Goal: Task Accomplishment & Management: Use online tool/utility

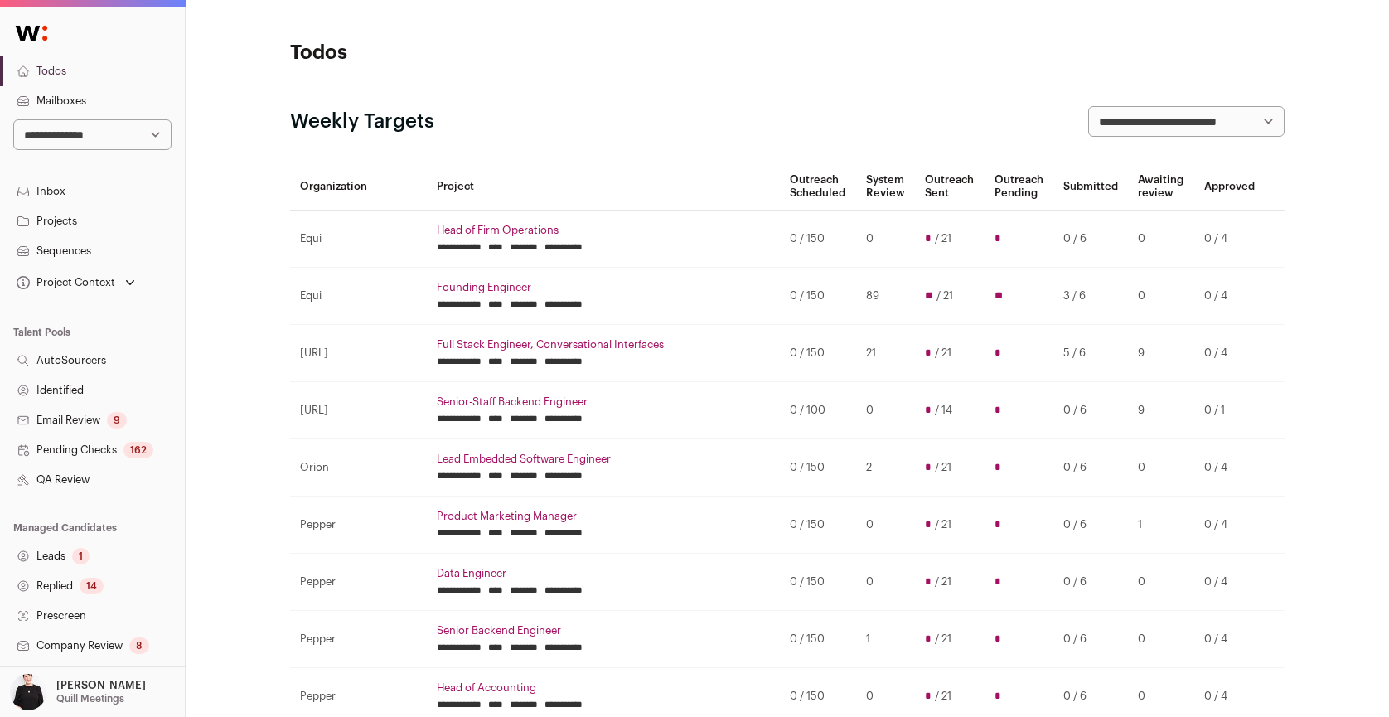
scroll to position [30, 0]
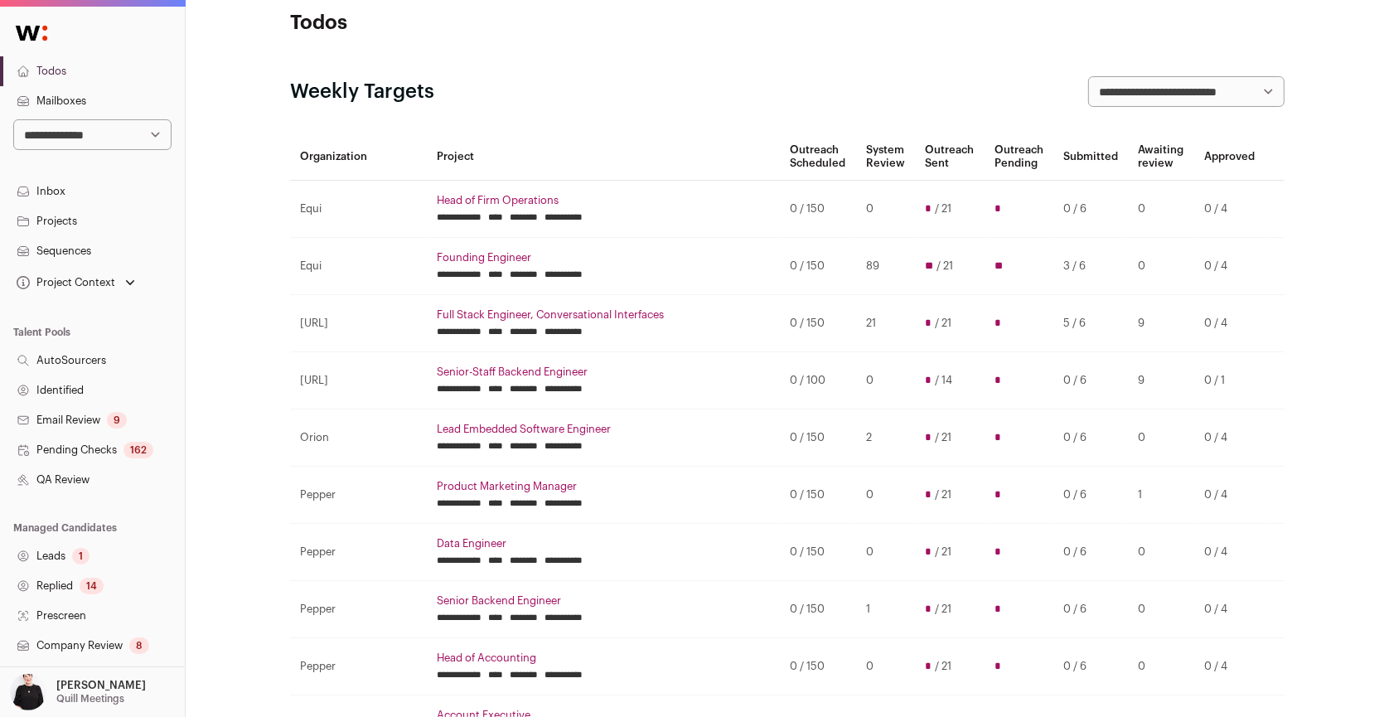
click at [154, 133] on select "**********" at bounding box center [92, 134] width 158 height 31
select select "*"
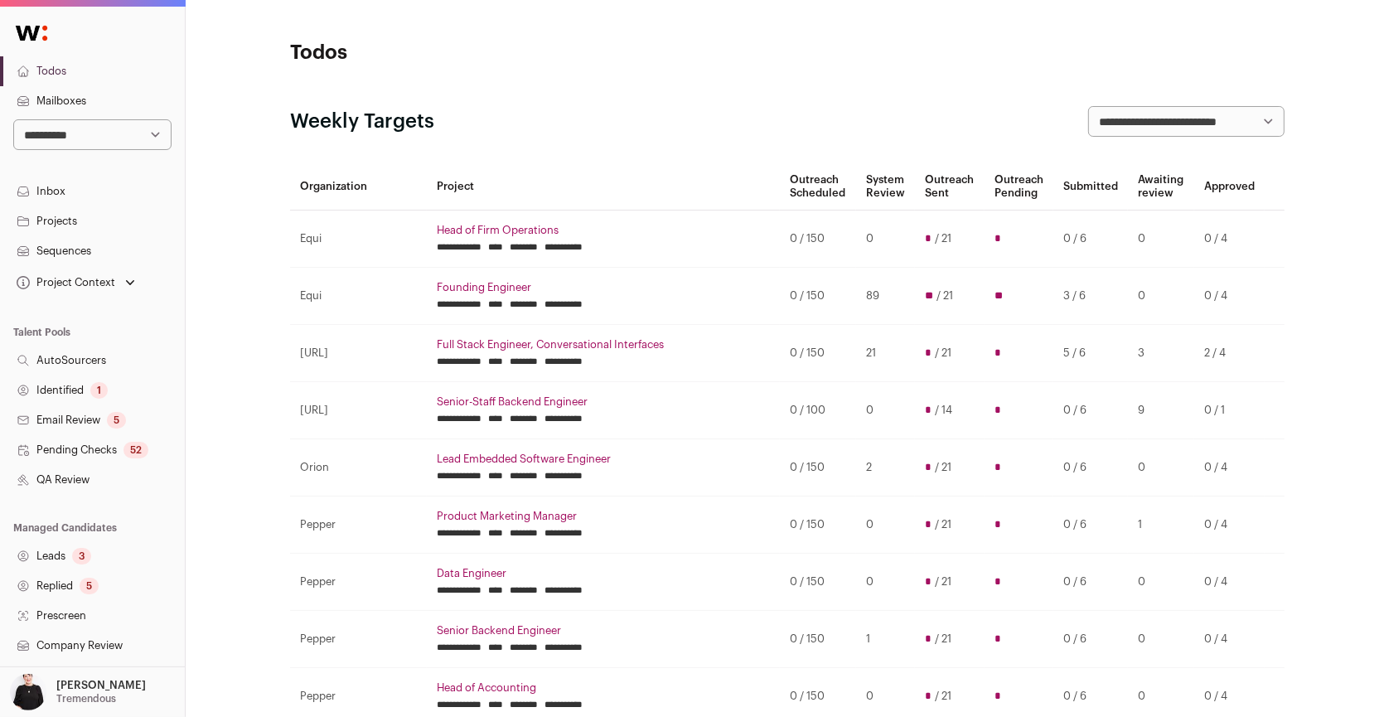
click at [60, 219] on link "Projects" at bounding box center [92, 221] width 185 height 30
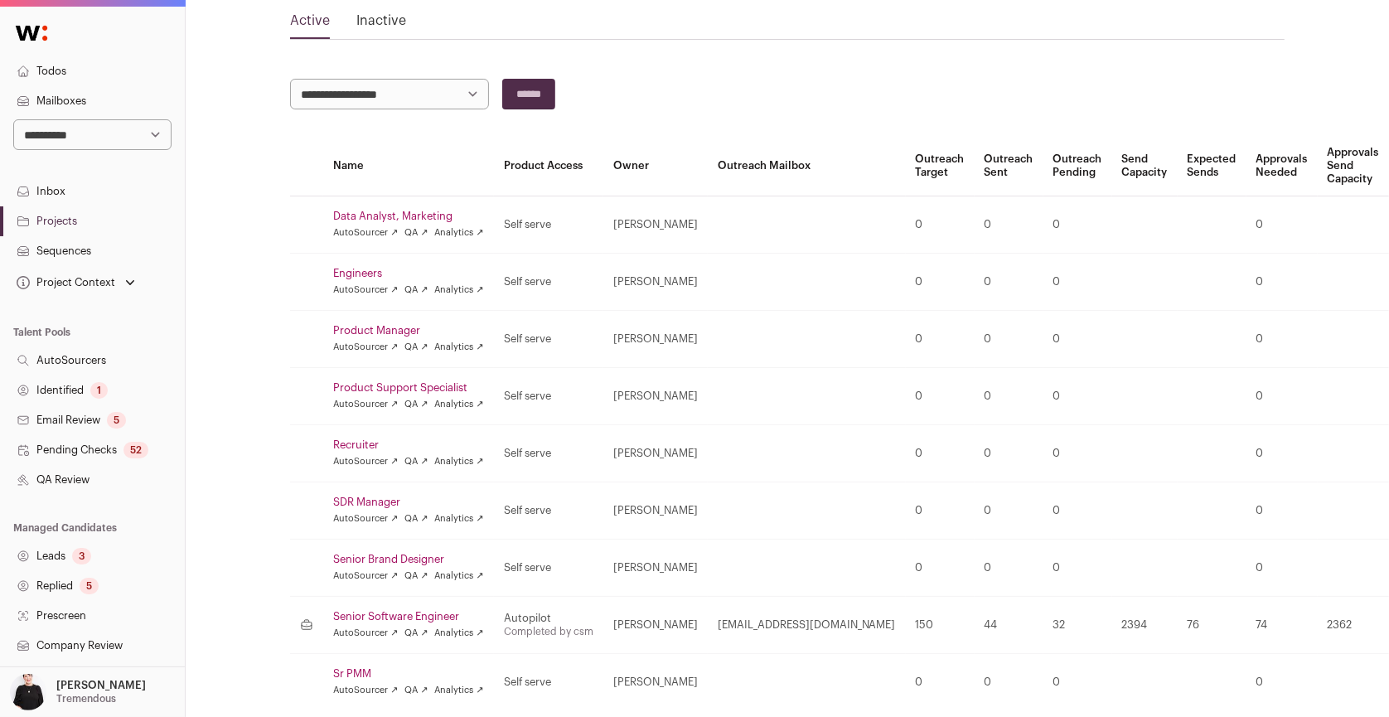
scroll to position [179, 0]
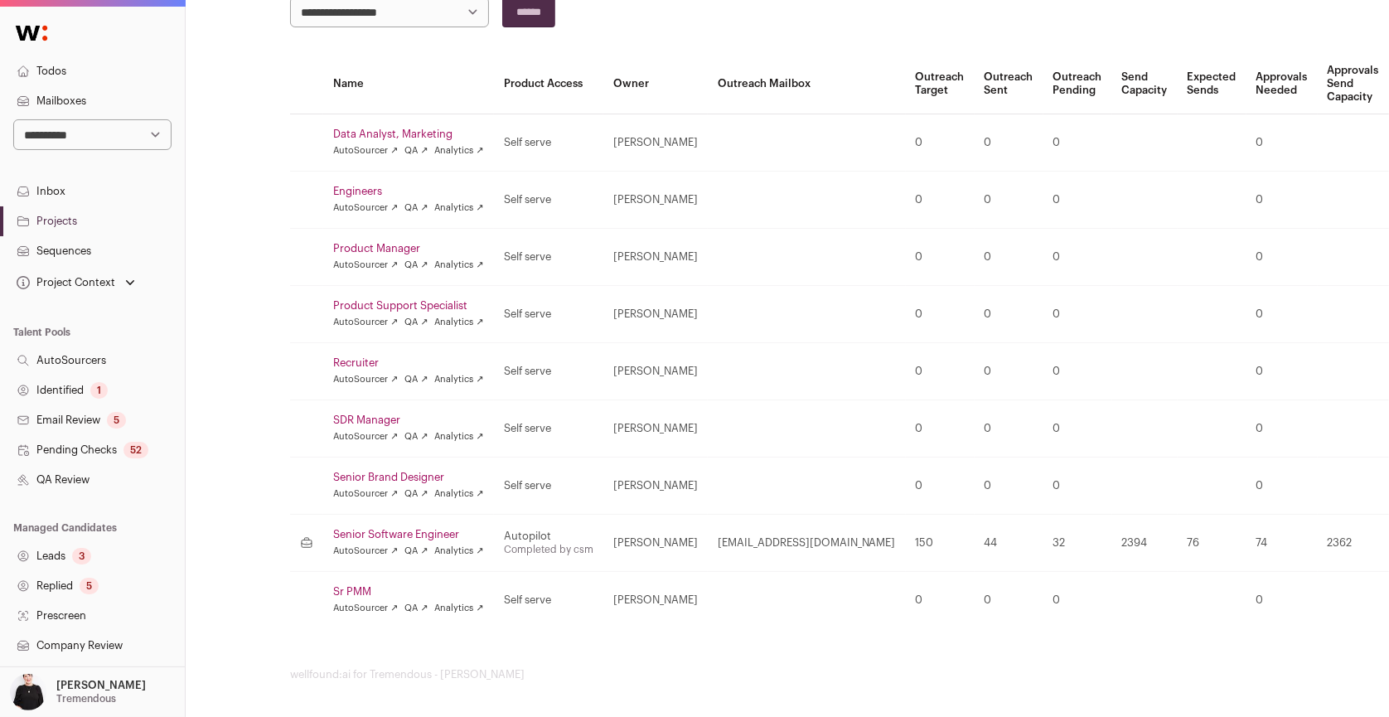
click at [431, 528] on link "Senior Software Engineer" at bounding box center [408, 534] width 151 height 13
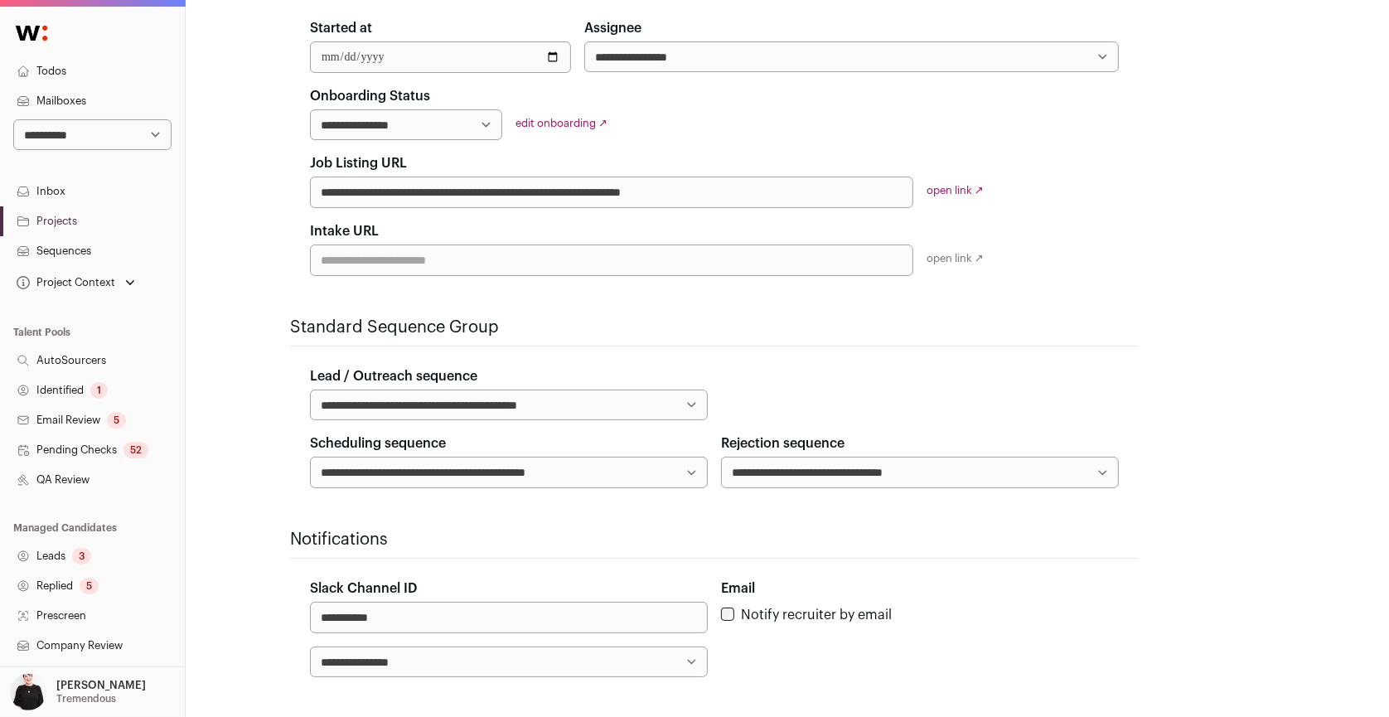
scroll to position [316, 0]
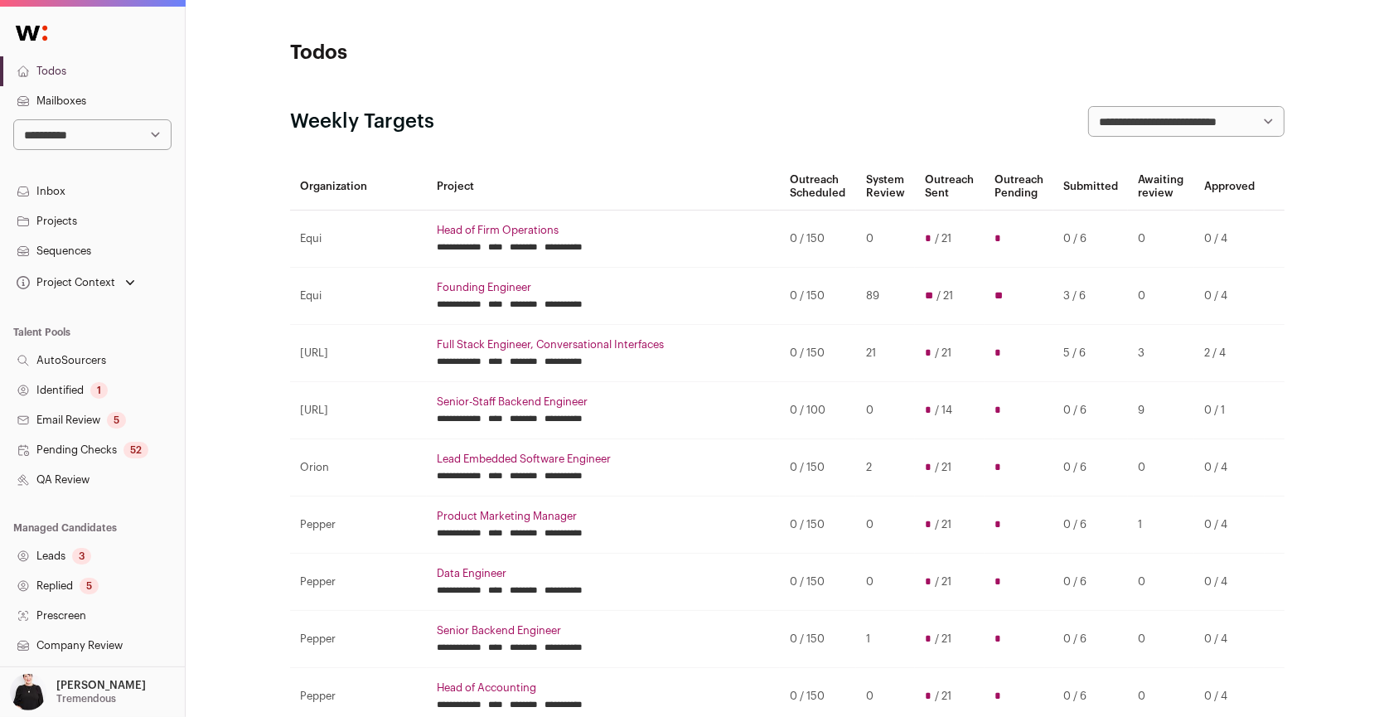
scroll to position [235, 0]
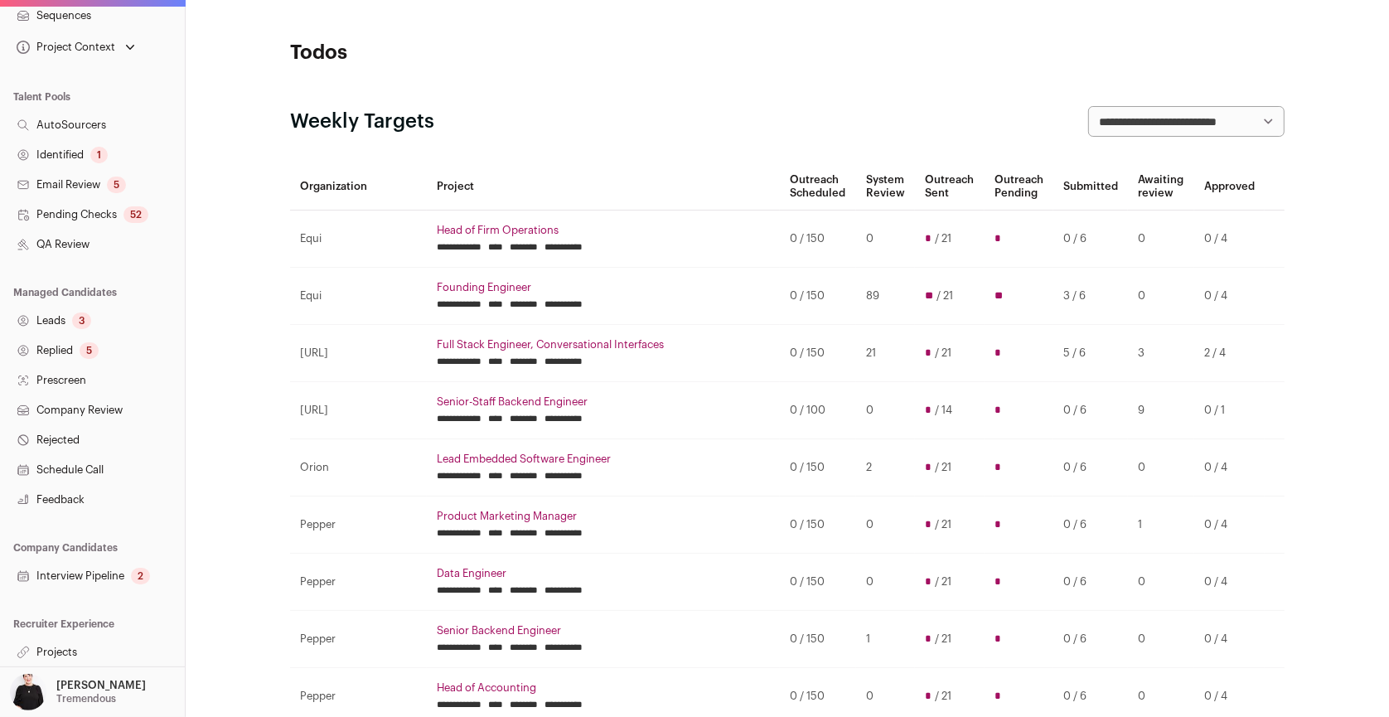
click at [68, 651] on link "Projects" at bounding box center [92, 653] width 185 height 30
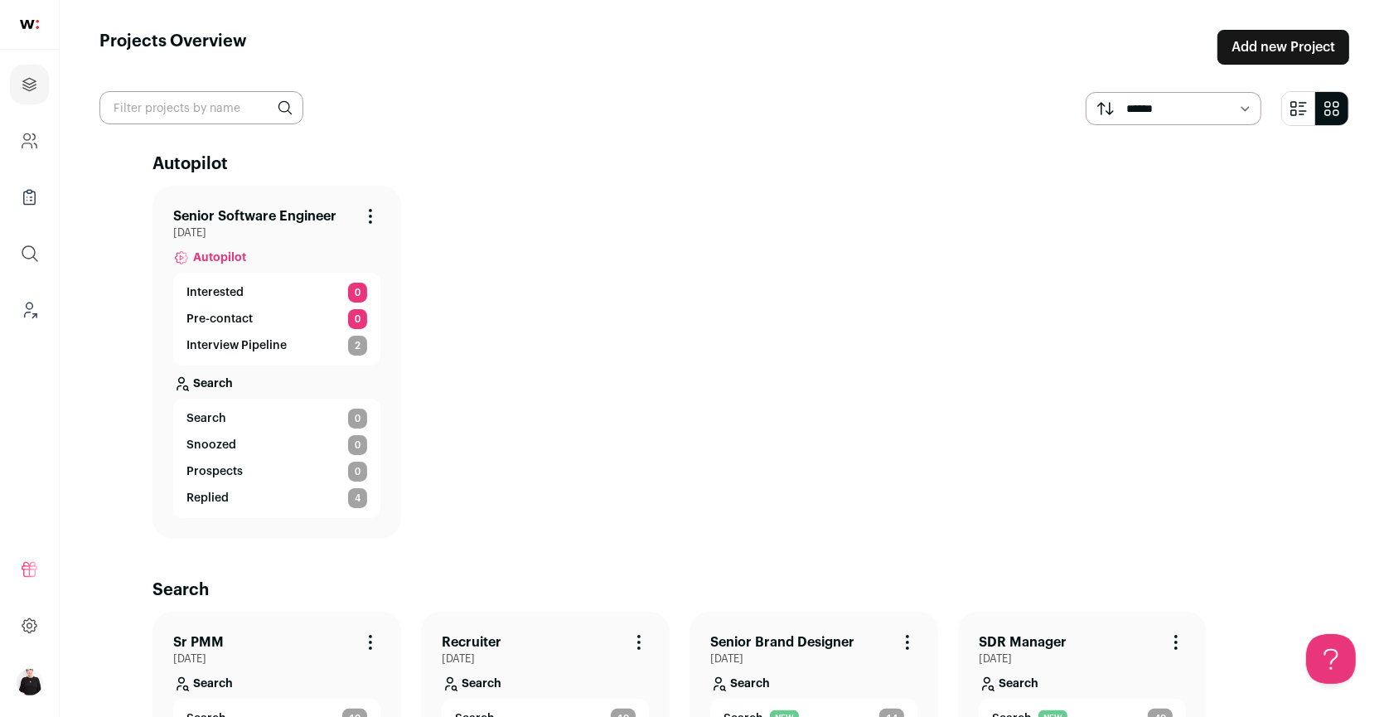
click at [240, 217] on link "Senior Software Engineer" at bounding box center [254, 216] width 163 height 20
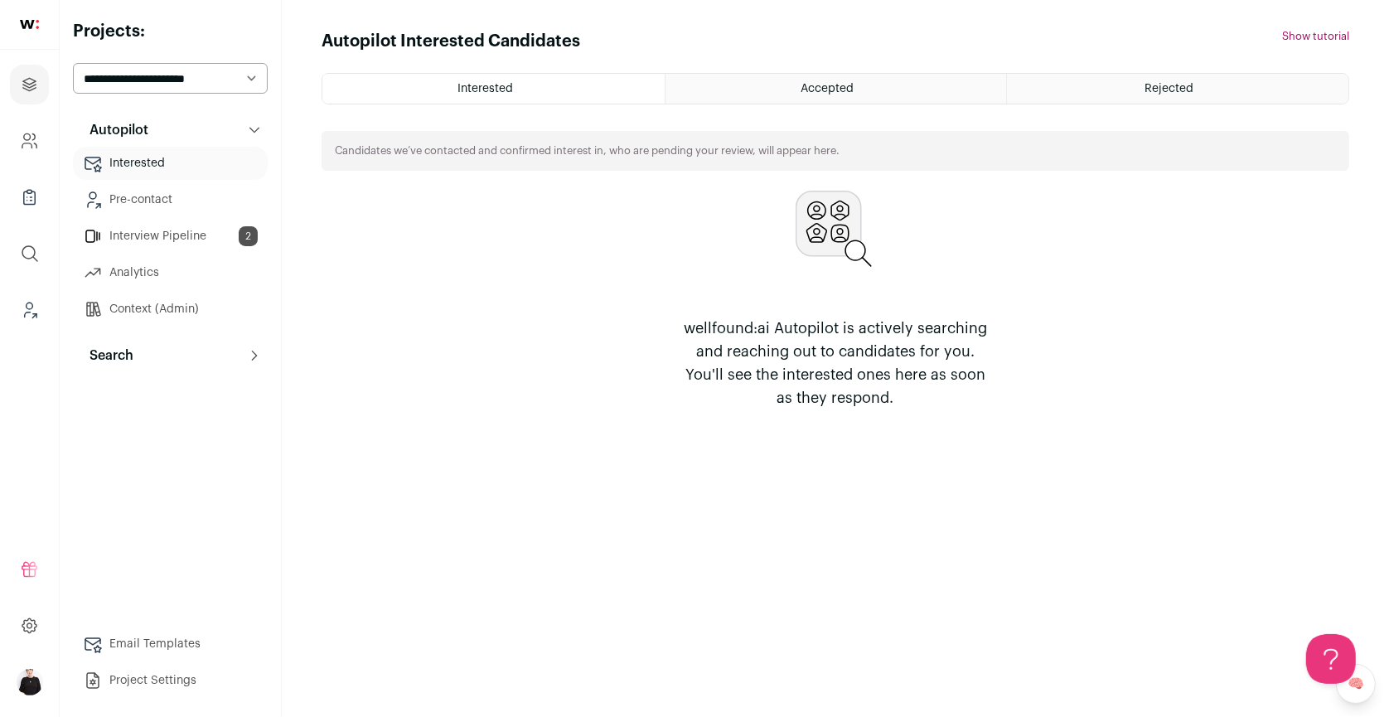
click at [159, 237] on link "Interview Pipeline 2" at bounding box center [170, 236] width 195 height 33
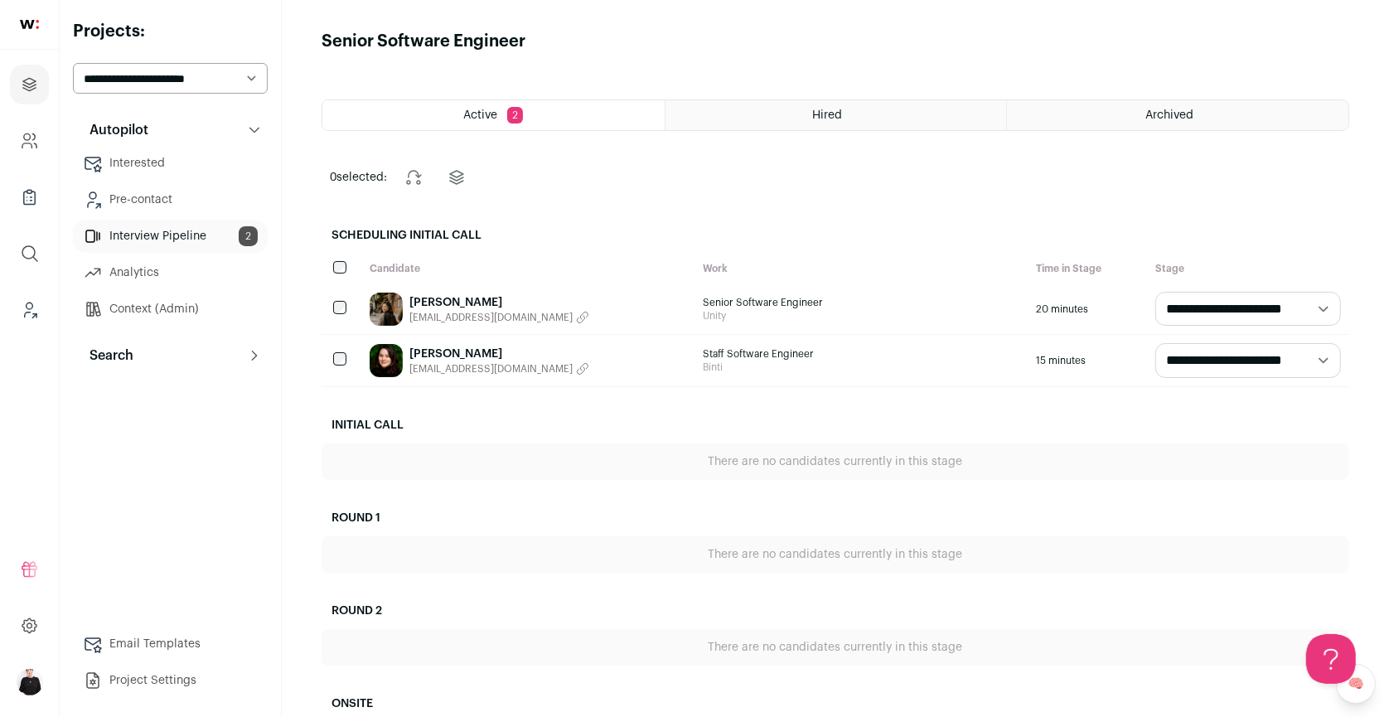
click at [429, 299] on link "May Kim" at bounding box center [500, 302] width 180 height 17
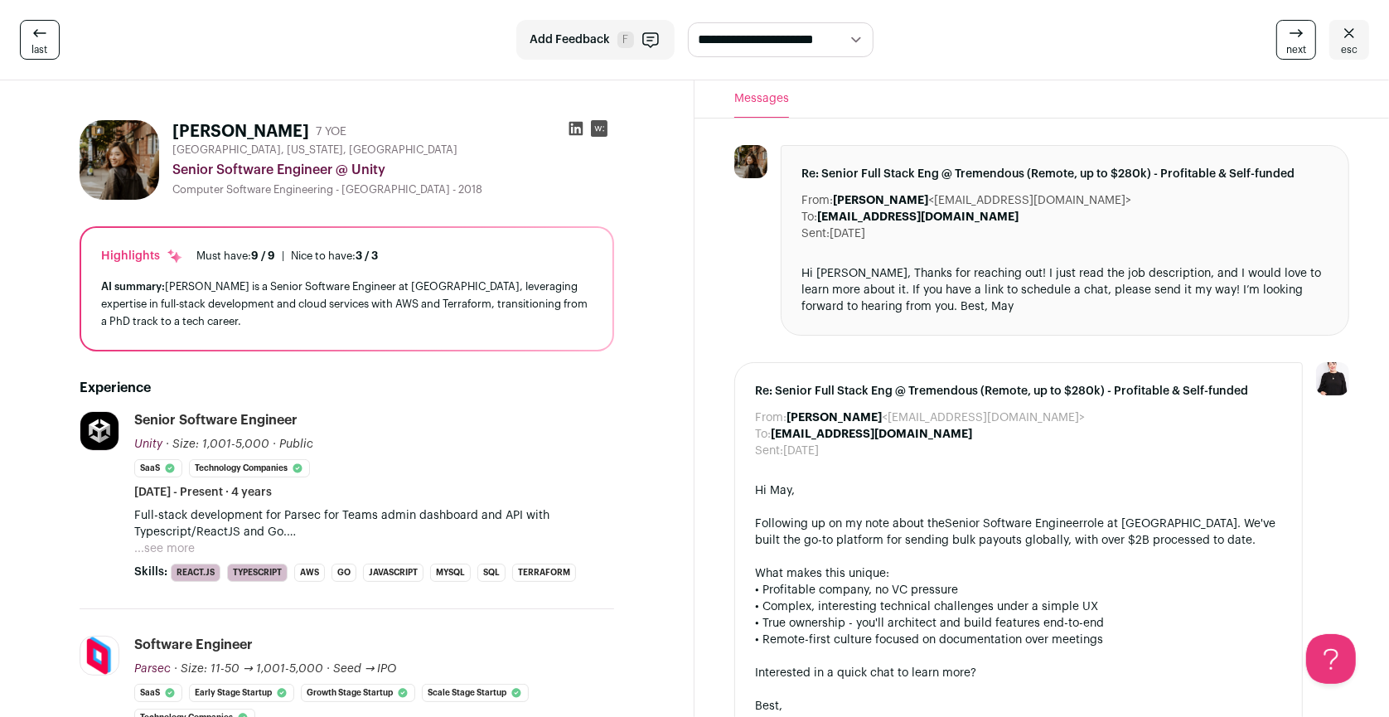
click at [1349, 23] on icon at bounding box center [1350, 33] width 20 height 20
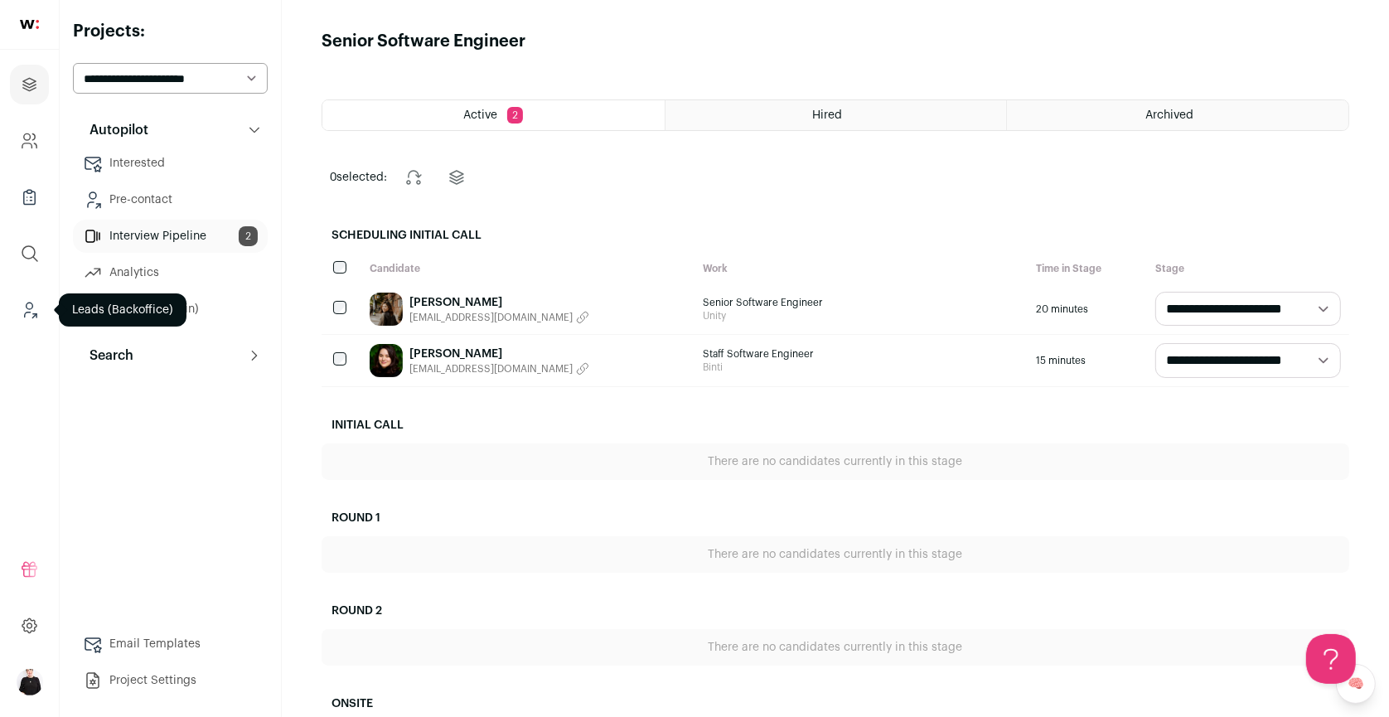
click at [26, 303] on icon "Leads (Backoffice)" at bounding box center [29, 310] width 19 height 20
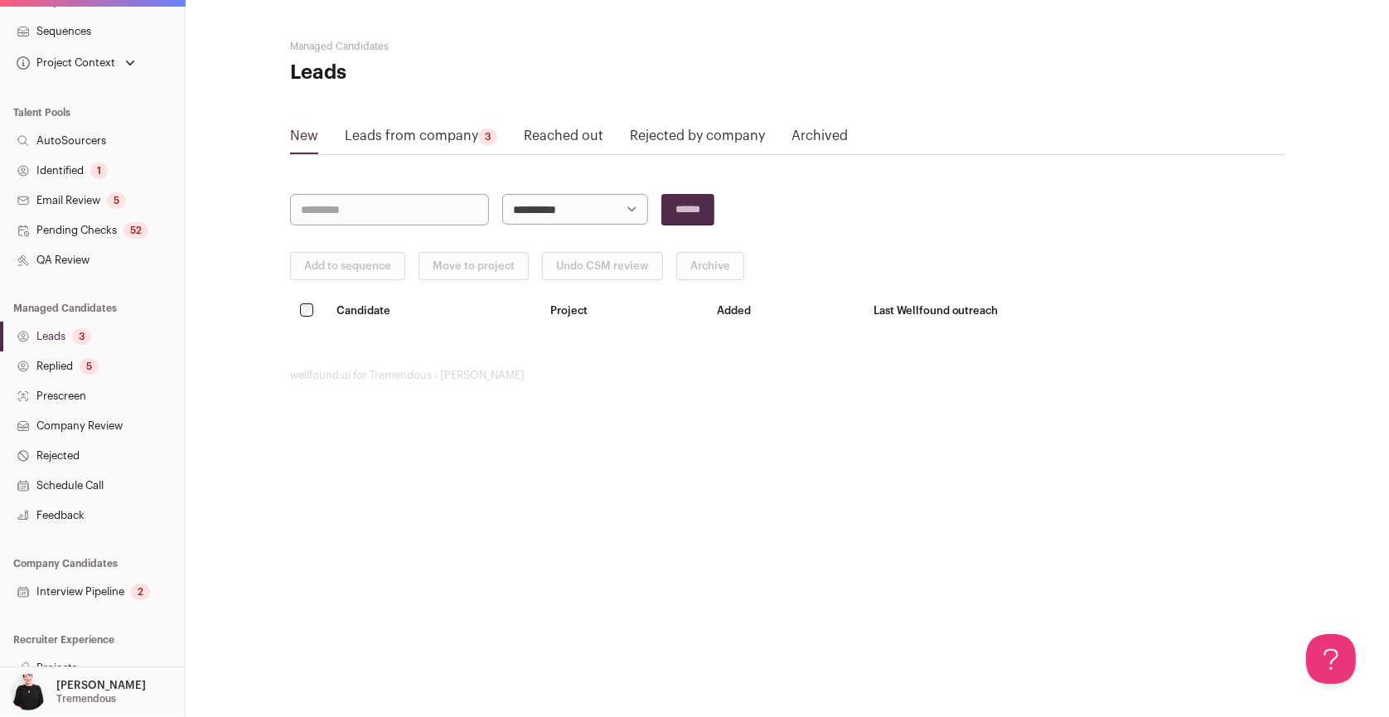
scroll to position [235, 0]
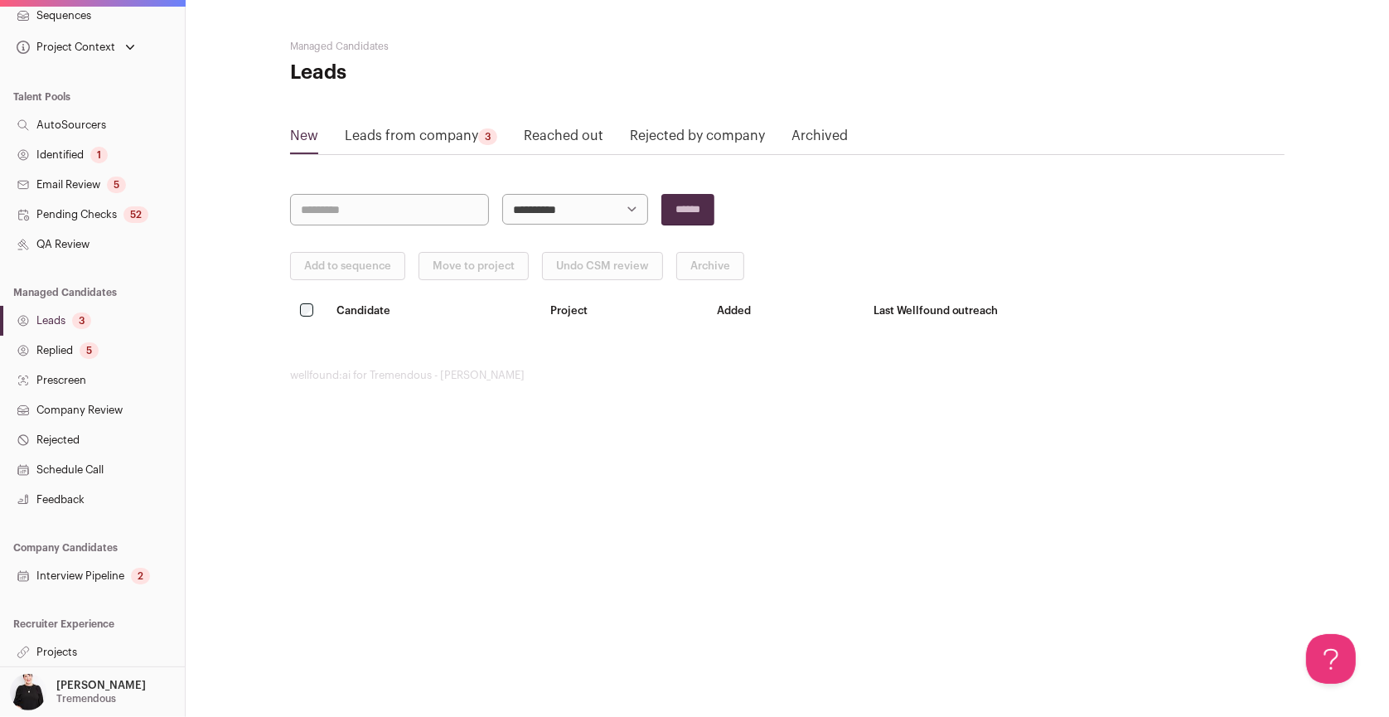
click at [75, 570] on link "Interview Pipeline 2" at bounding box center [92, 576] width 185 height 30
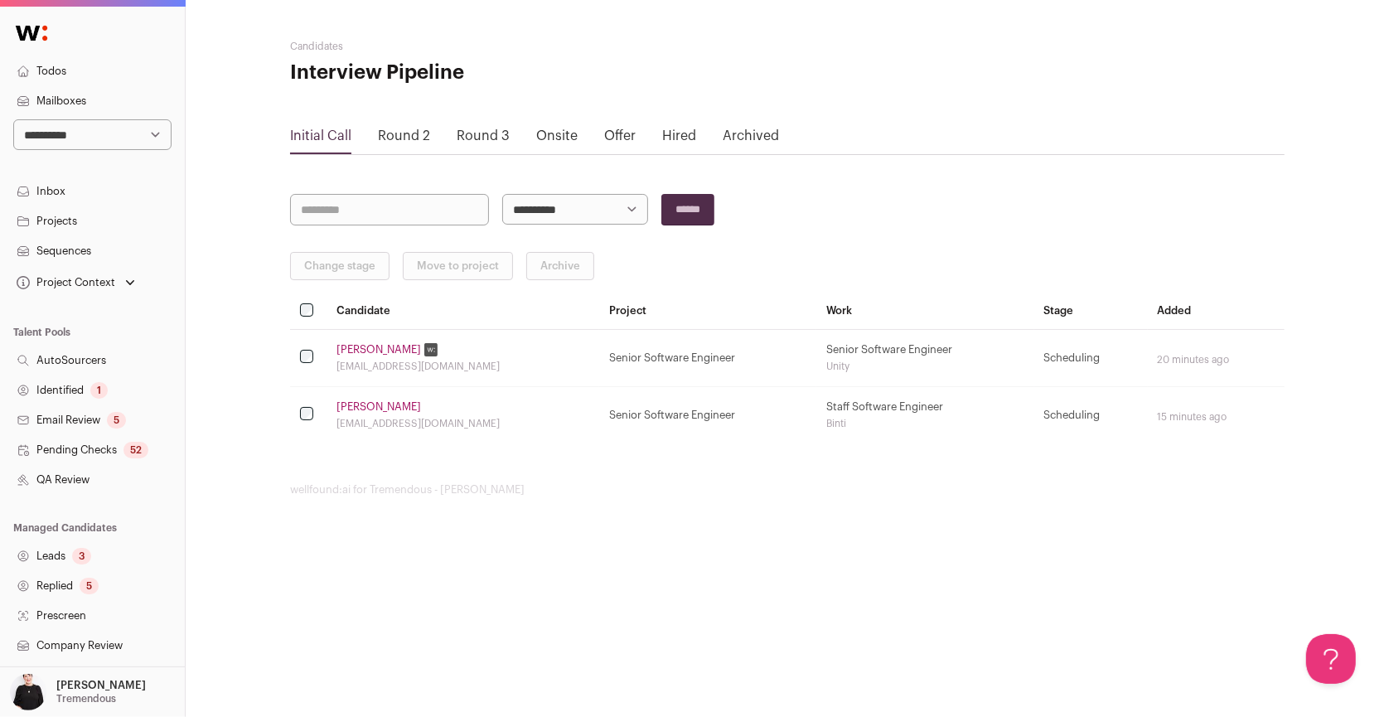
click at [361, 339] on td "May Kim mkim0514@gmail.com" at bounding box center [463, 357] width 273 height 57
click at [363, 351] on link "May Kim" at bounding box center [379, 349] width 85 height 13
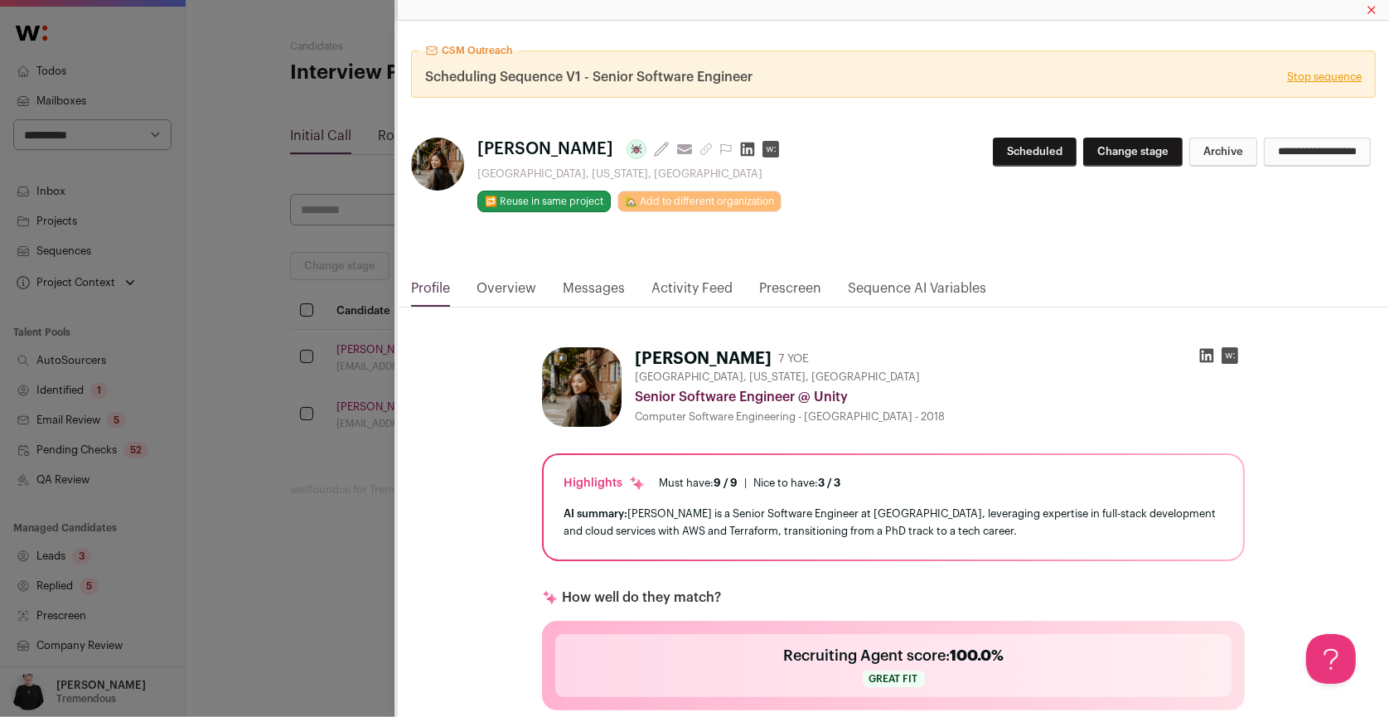
click at [1371, 9] on icon "Close modal" at bounding box center [1372, 10] width 7 height 7
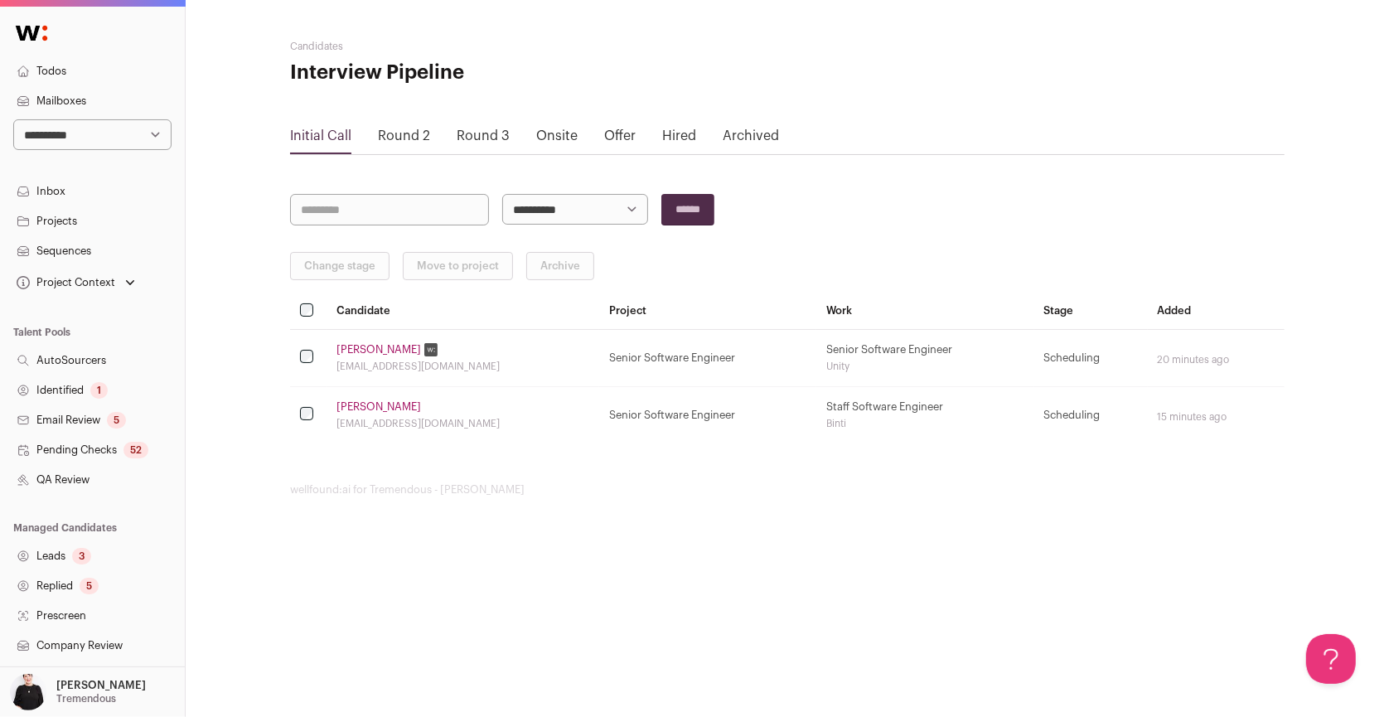
click at [348, 406] on link "Melissa Gore" at bounding box center [379, 406] width 85 height 13
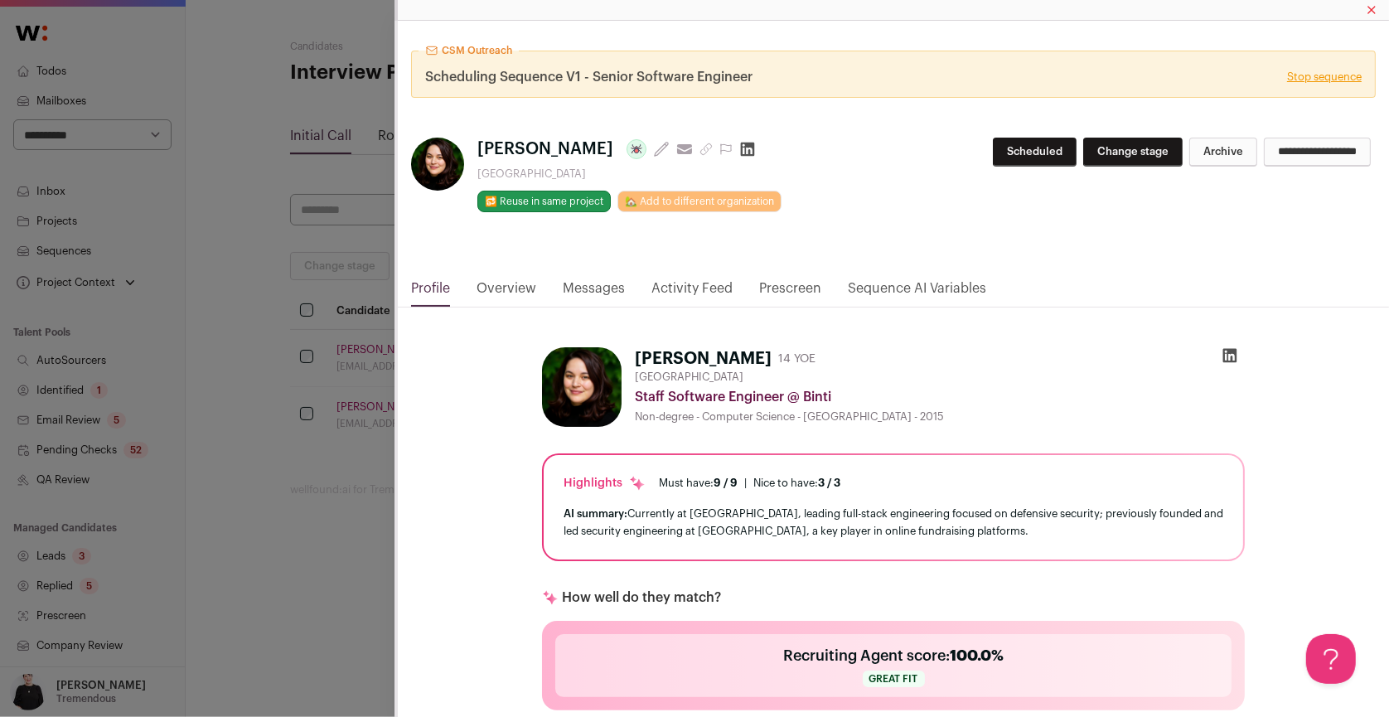
click at [1363, 2] on div "Close modal via background" at bounding box center [892, 10] width 995 height 21
click at [1367, 7] on div "Close modal via background" at bounding box center [892, 10] width 995 height 21
click at [1369, 9] on icon "Close modal" at bounding box center [1372, 10] width 8 height 20
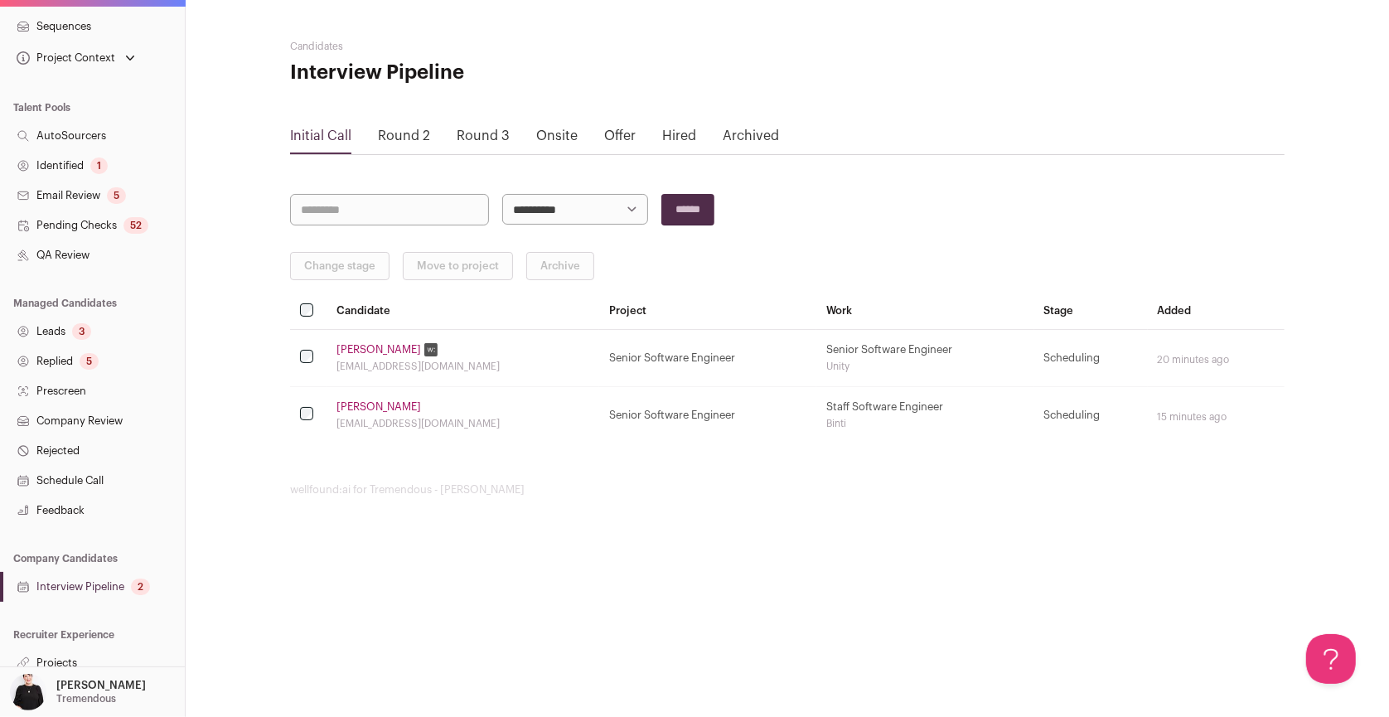
scroll to position [235, 0]
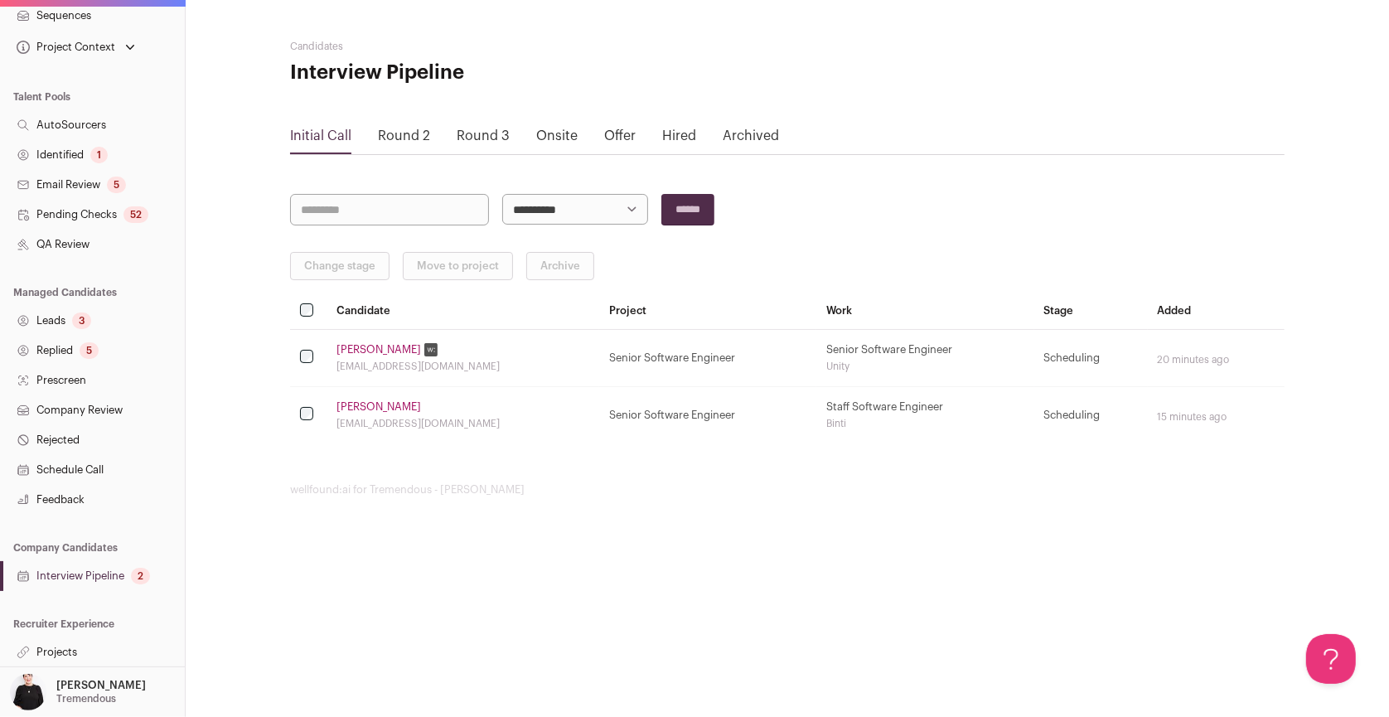
click at [51, 655] on link "Projects" at bounding box center [92, 653] width 185 height 30
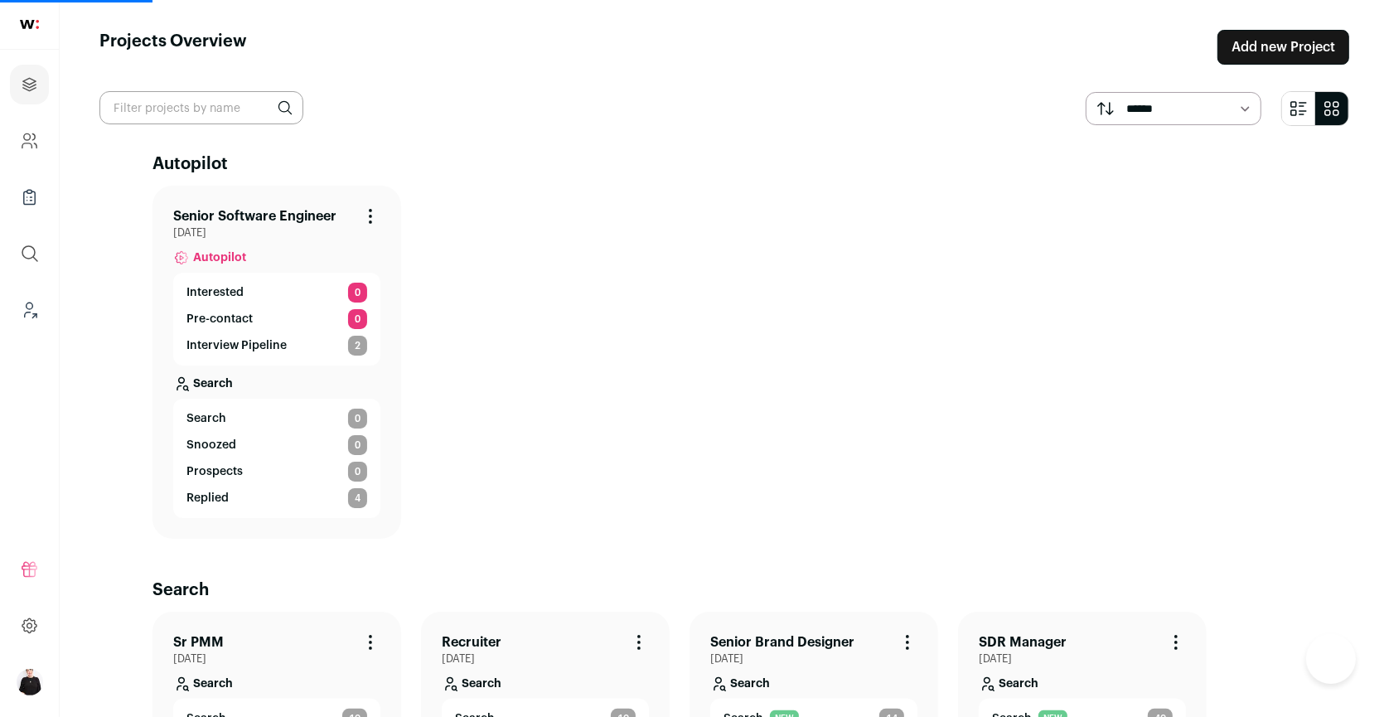
click at [304, 212] on link "Senior Software Engineer" at bounding box center [254, 216] width 163 height 20
click at [310, 211] on link "Senior Software Engineer" at bounding box center [254, 216] width 163 height 20
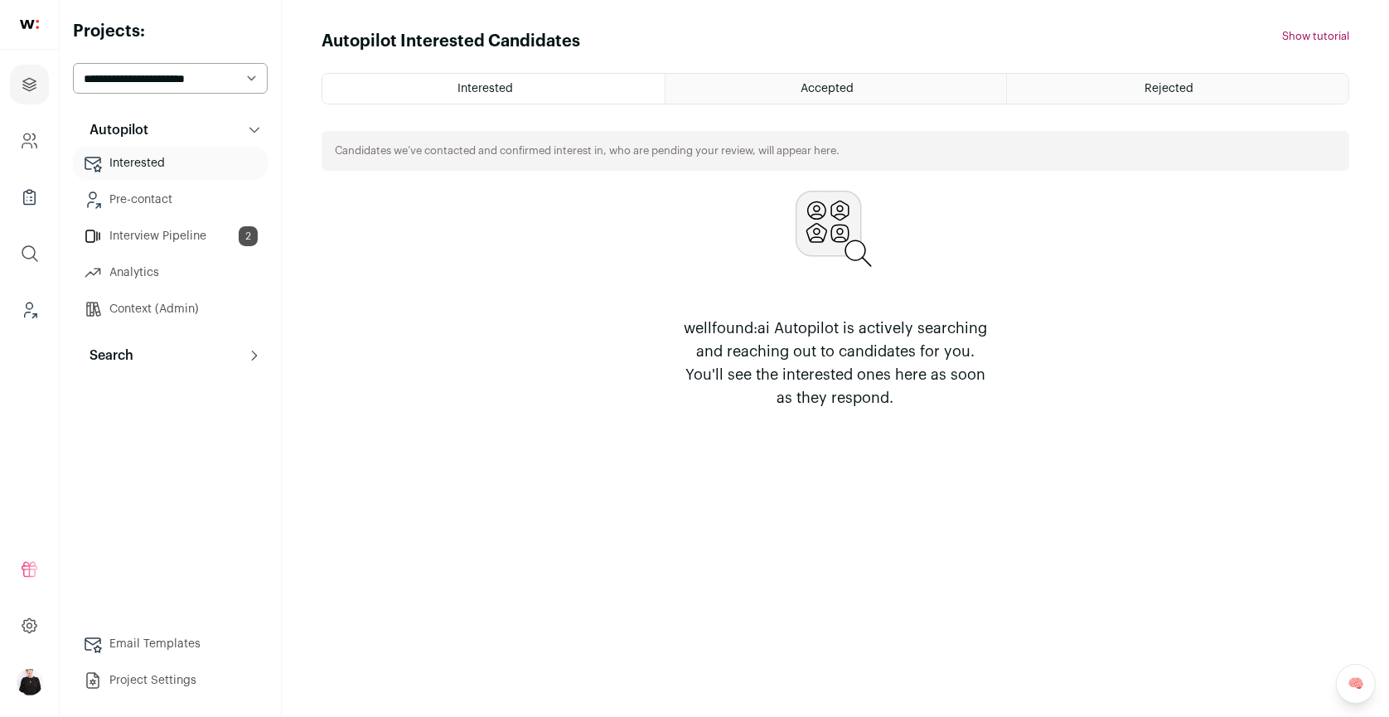
click at [124, 350] on p "Search" at bounding box center [107, 356] width 54 height 20
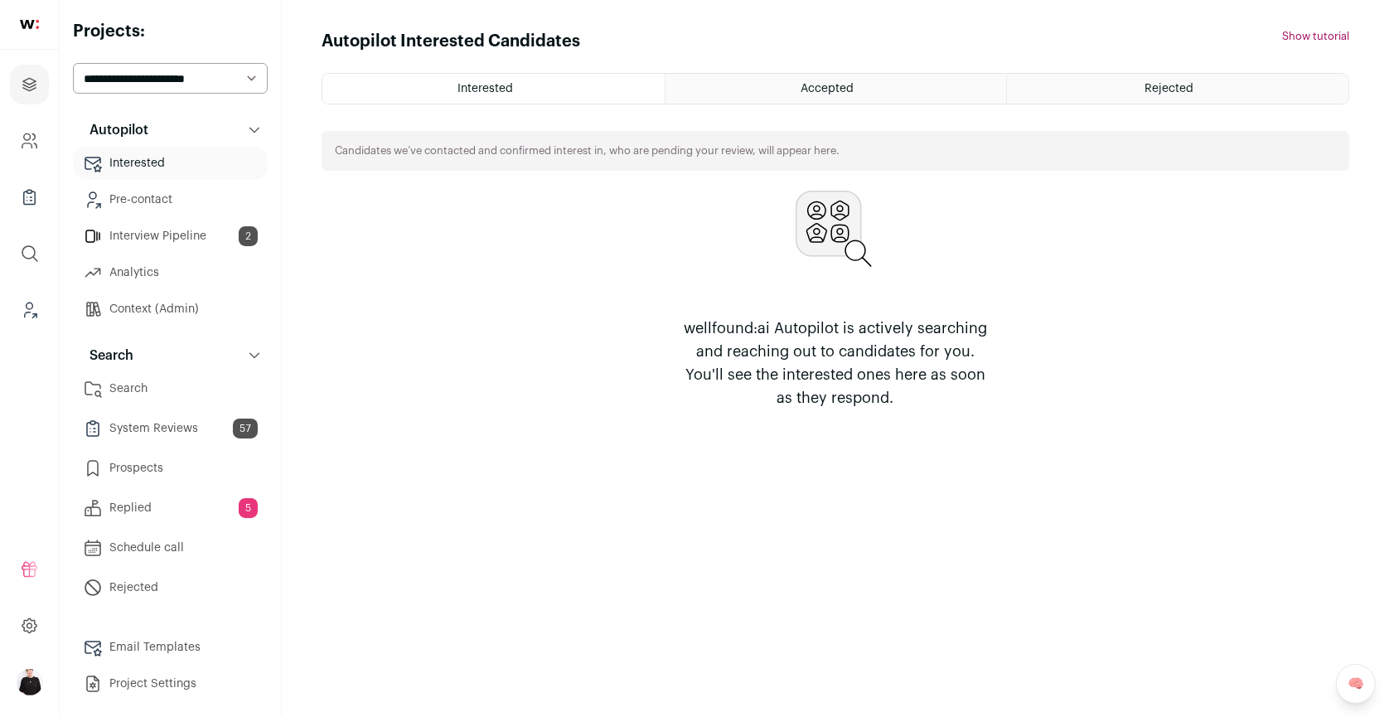
click at [128, 398] on link "Search" at bounding box center [170, 388] width 195 height 33
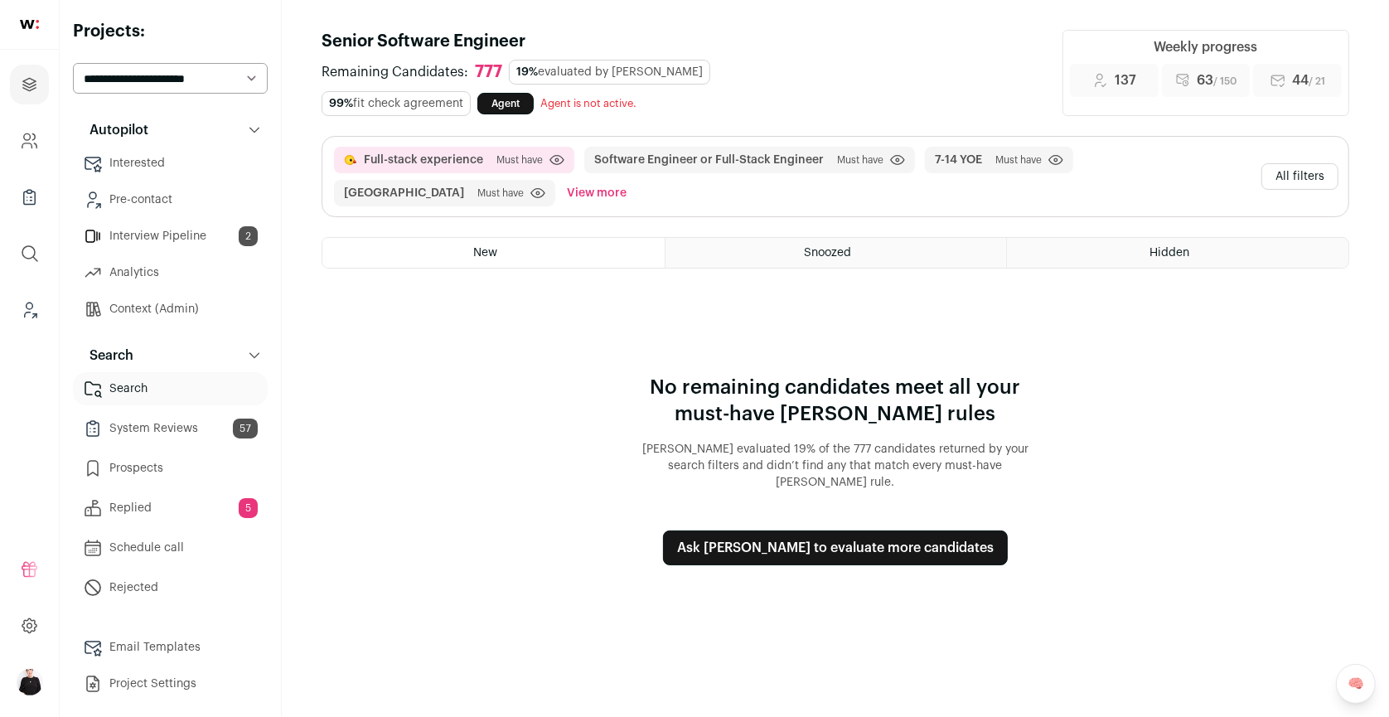
click at [132, 391] on link "Search" at bounding box center [170, 388] width 195 height 33
click at [1284, 164] on button "All filters" at bounding box center [1300, 176] width 77 height 27
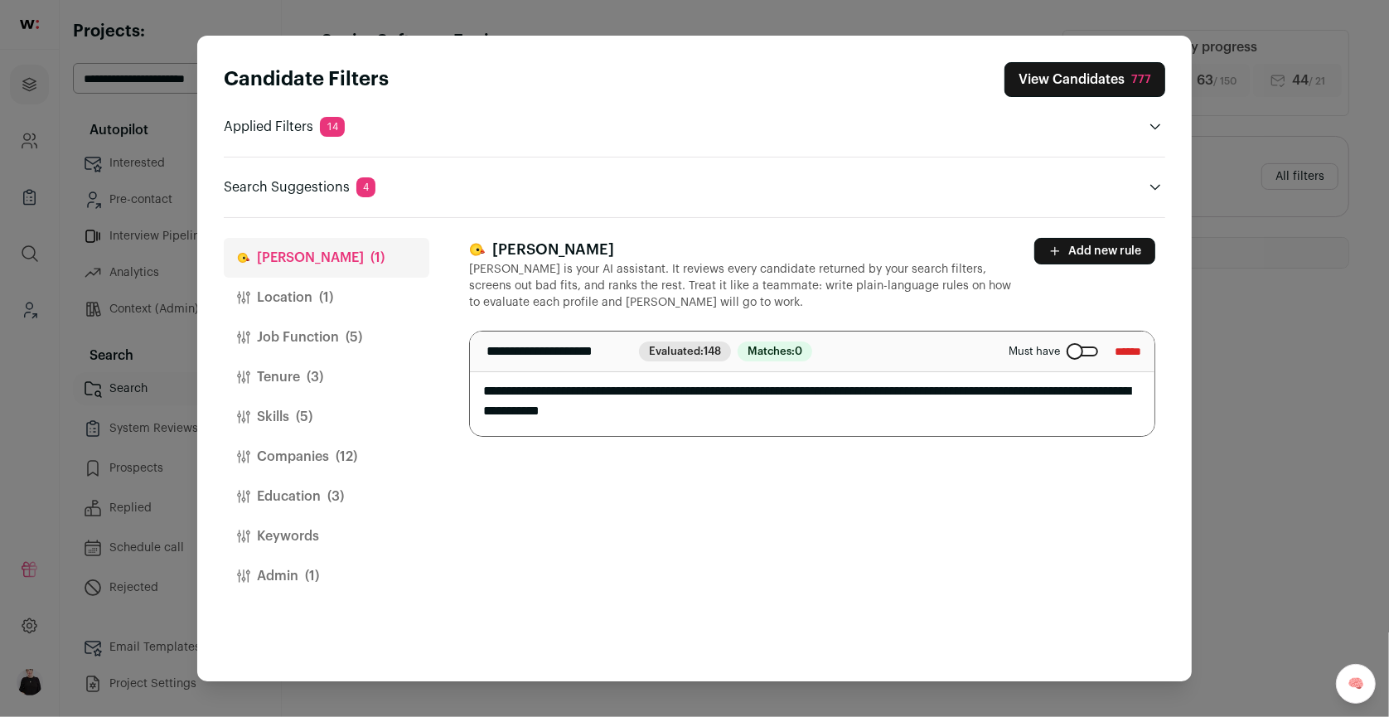
click at [299, 299] on button "Location (1)" at bounding box center [327, 298] width 206 height 40
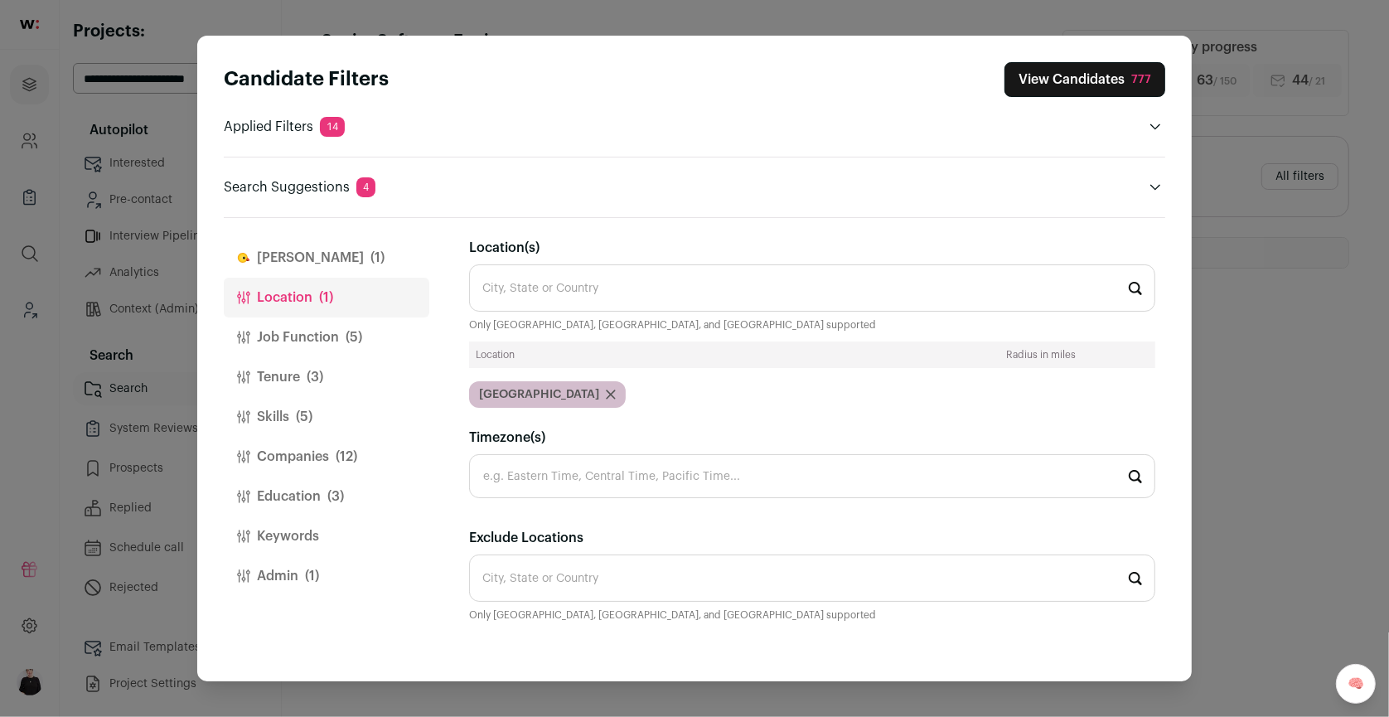
click at [297, 341] on button "Job Function (5)" at bounding box center [327, 338] width 206 height 40
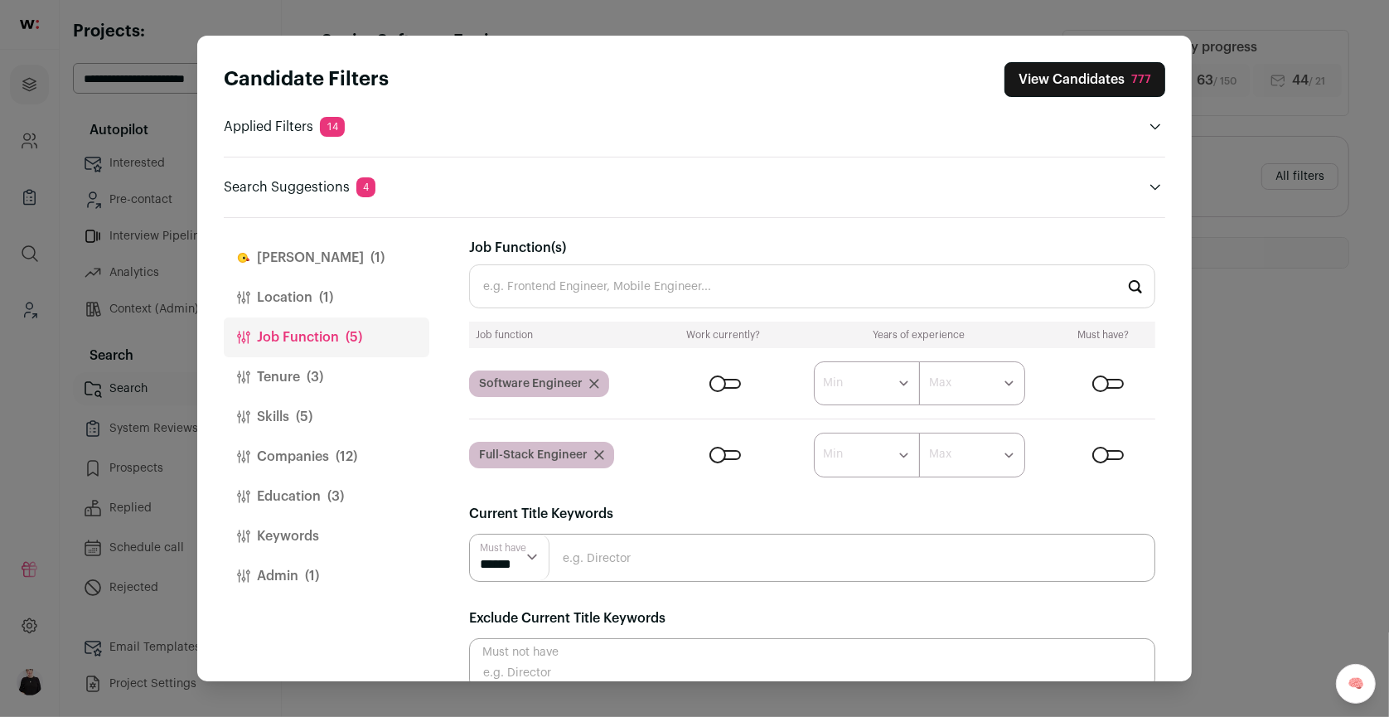
click at [1054, 76] on button "View Candidates 777" at bounding box center [1085, 79] width 161 height 35
